Goal: Information Seeking & Learning: Learn about a topic

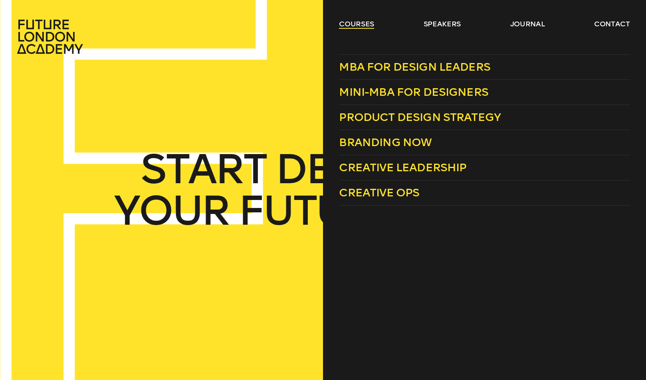
click at [346, 26] on link "courses" at bounding box center [356, 24] width 35 height 10
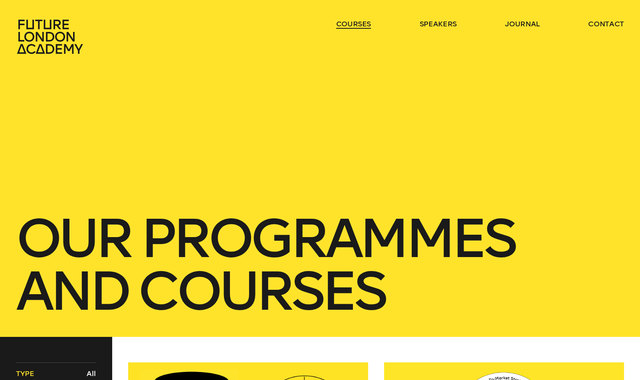
click at [350, 22] on link "courses" at bounding box center [353, 24] width 35 height 10
click at [371, 27] on ul "courses speakers journal contact" at bounding box center [480, 36] width 288 height 35
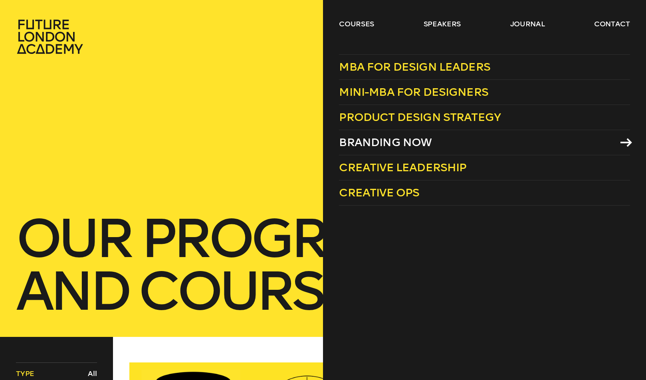
click at [419, 140] on span "Branding Now" at bounding box center [385, 142] width 93 height 13
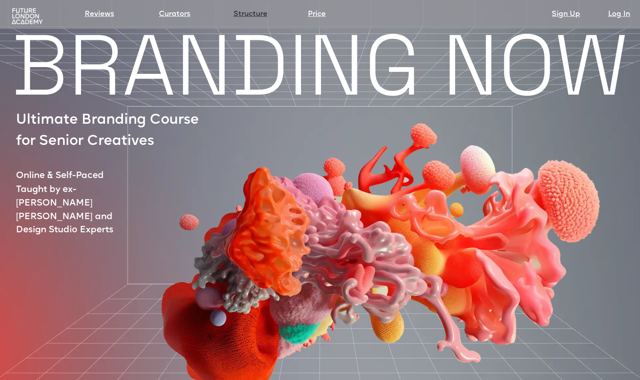
click at [252, 18] on link "Structure" at bounding box center [251, 14] width 34 height 11
click at [22, 14] on img at bounding box center [27, 17] width 34 height 18
